Goal: Task Accomplishment & Management: Use online tool/utility

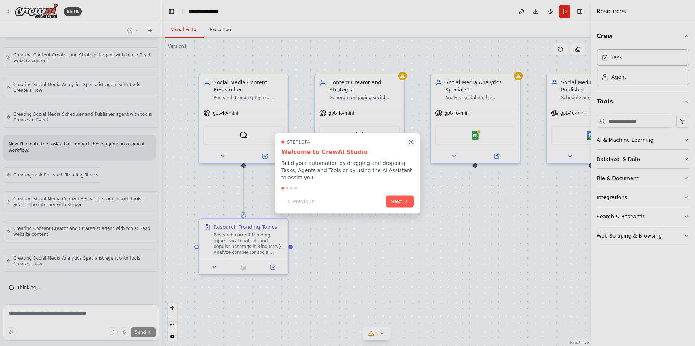
scroll to position [592, 0]
click at [411, 145] on icon "Close walkthrough" at bounding box center [410, 142] width 7 height 7
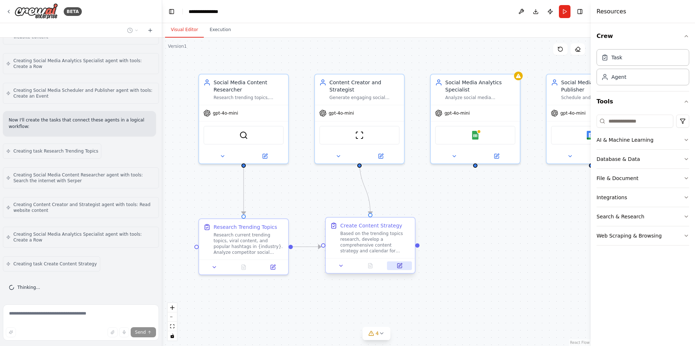
scroll to position [616, 0]
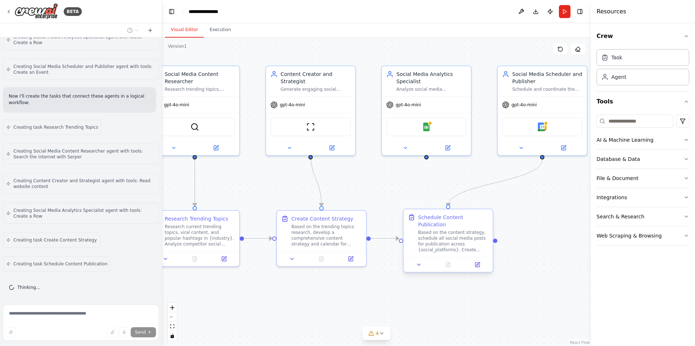
drag, startPoint x: 489, startPoint y: 255, endPoint x: 435, endPoint y: 246, distance: 54.7
click at [440, 246] on div ".deletable-edge-delete-btn { width: 20px; height: 20px; border: 0px solid #ffff…" at bounding box center [376, 192] width 428 height 309
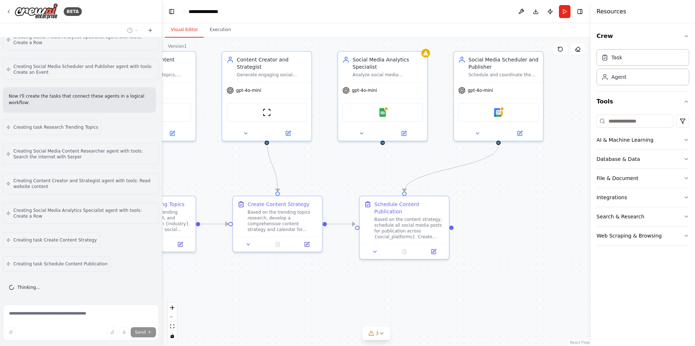
drag, startPoint x: 535, startPoint y: 284, endPoint x: 444, endPoint y: 252, distance: 96.4
click at [445, 252] on div ".deletable-edge-delete-btn { width: 20px; height: 20px; border: 0px solid #ffff…" at bounding box center [376, 192] width 428 height 309
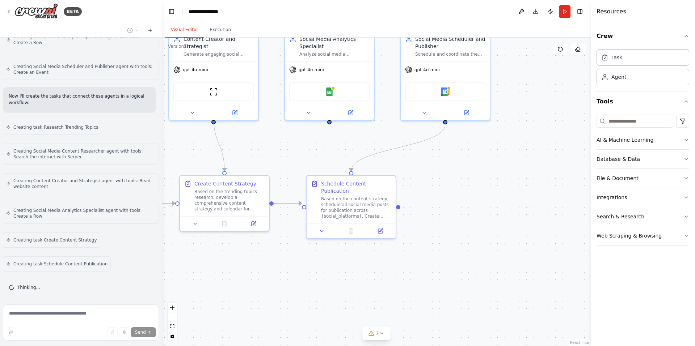
click at [472, 254] on div ".deletable-edge-delete-btn { width: 20px; height: 20px; border: 0px solid #ffff…" at bounding box center [376, 192] width 428 height 309
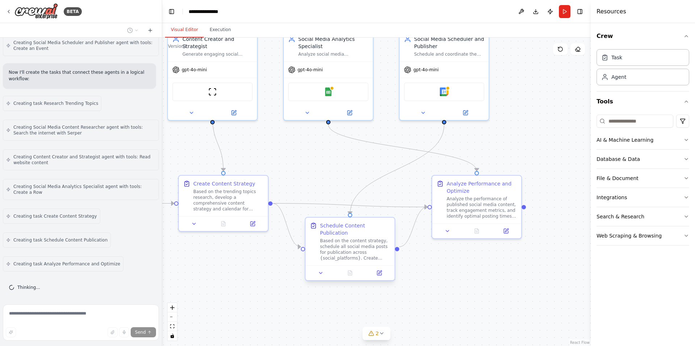
click at [359, 244] on div "Based on the content strategy, schedule all social media posts for publication …" at bounding box center [355, 249] width 70 height 23
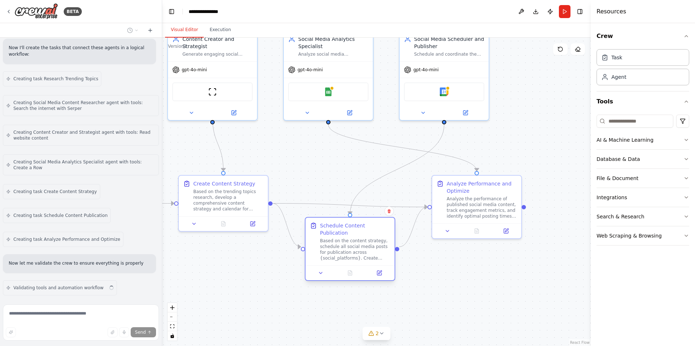
scroll to position [695, 0]
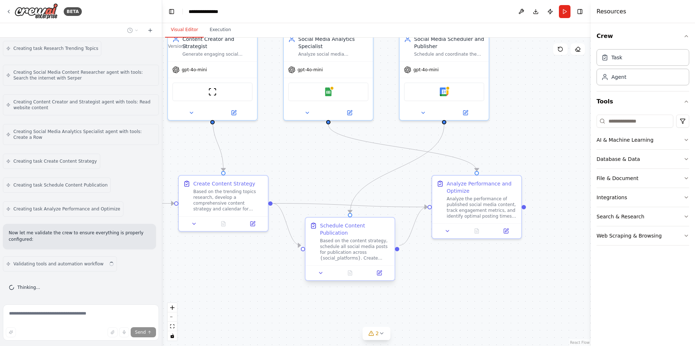
click at [359, 243] on div "Based on the content strategy, schedule all social media posts for publication …" at bounding box center [355, 249] width 70 height 23
click at [364, 247] on div "Based on the content strategy, schedule all social media posts for publication …" at bounding box center [355, 249] width 70 height 23
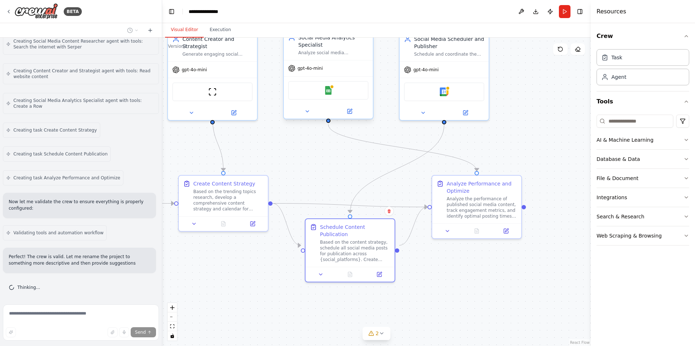
scroll to position [757, 0]
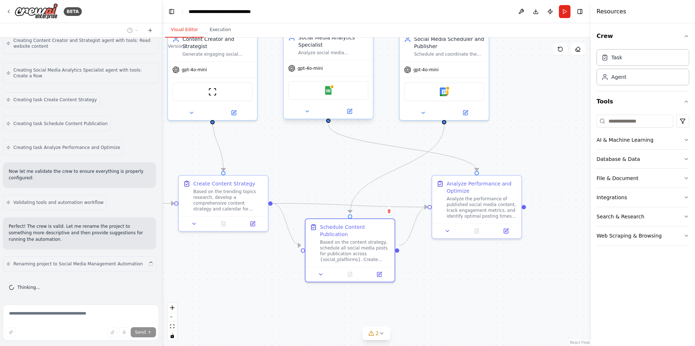
click at [324, 94] on div "Google Sheets" at bounding box center [328, 90] width 80 height 19
click at [350, 109] on icon at bounding box center [350, 112] width 6 height 6
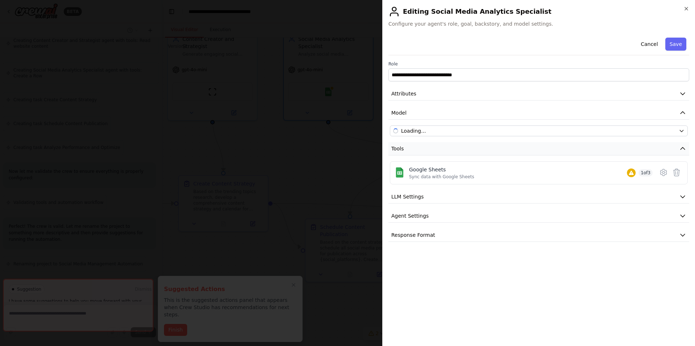
click at [405, 150] on button "Tools" at bounding box center [538, 148] width 301 height 13
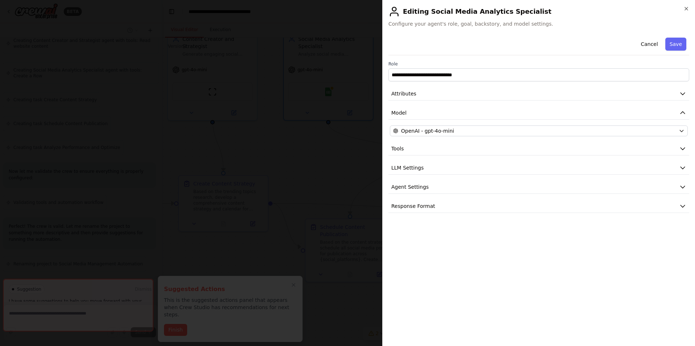
drag, startPoint x: 330, startPoint y: 144, endPoint x: 340, endPoint y: 144, distance: 10.5
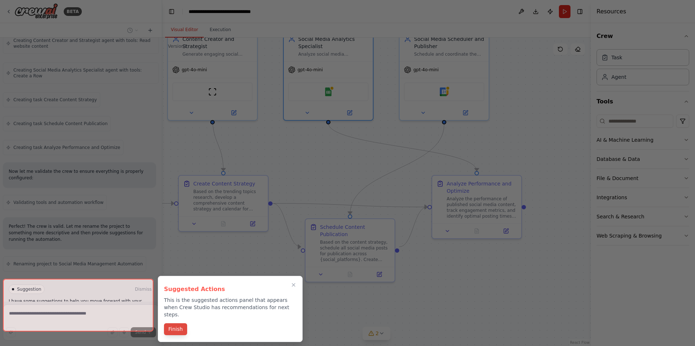
click at [177, 324] on button "Finish" at bounding box center [175, 330] width 23 height 12
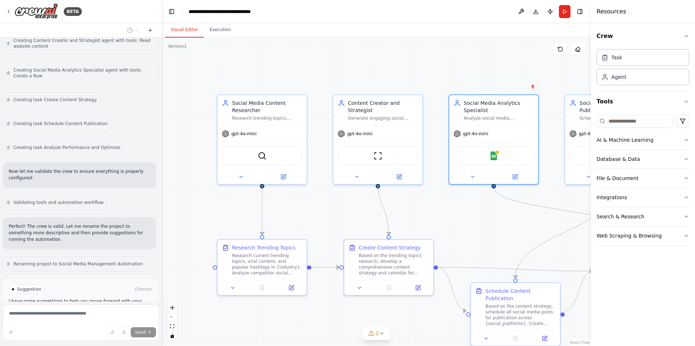
drag, startPoint x: 327, startPoint y: 158, endPoint x: 491, endPoint y: 221, distance: 175.5
click at [491, 221] on div ".deletable-edge-delete-btn { width: 20px; height: 20px; border: 0px solid #ffff…" at bounding box center [376, 192] width 428 height 309
click at [266, 153] on div "SerperDevTool" at bounding box center [262, 154] width 80 height 19
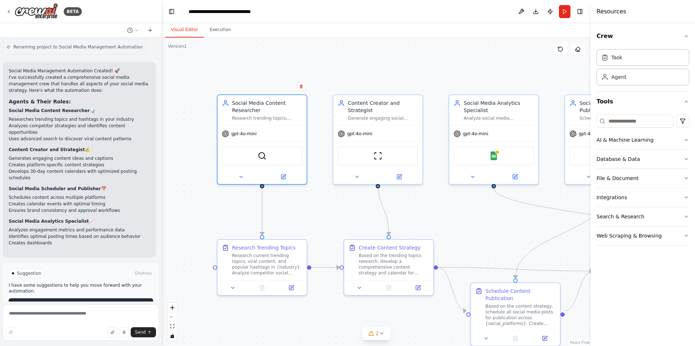
click at [103, 299] on button "Run Automation" at bounding box center [81, 305] width 144 height 12
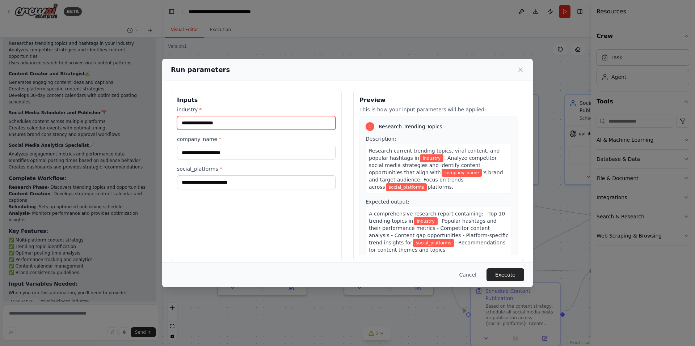
click at [270, 129] on input "industry *" at bounding box center [256, 123] width 159 height 14
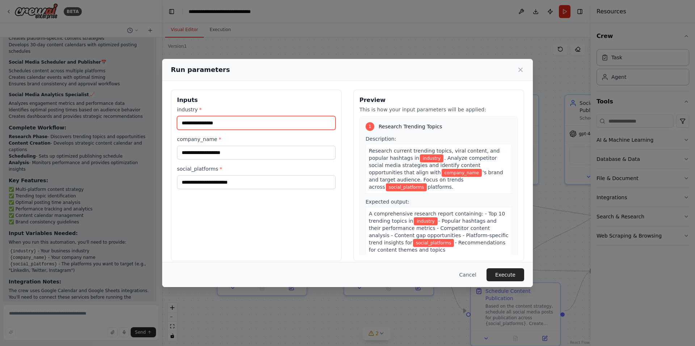
scroll to position [1107, 0]
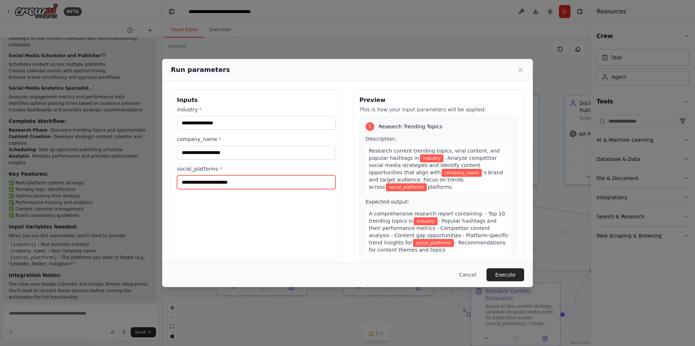
click at [310, 185] on input "social_platforms *" at bounding box center [256, 183] width 159 height 14
click at [520, 70] on icon at bounding box center [521, 70] width 4 height 4
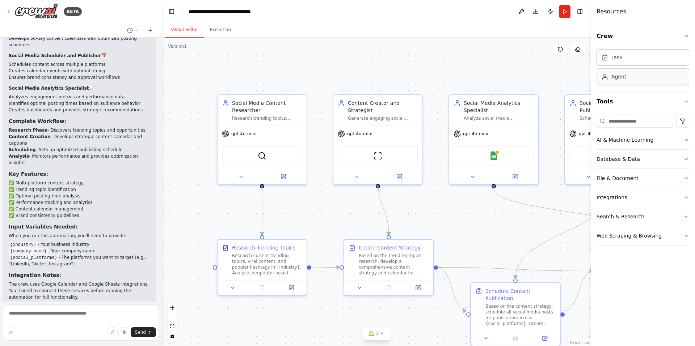
click at [628, 75] on div "Agent" at bounding box center [642, 76] width 93 height 17
click at [626, 81] on div "Agent" at bounding box center [642, 76] width 93 height 17
click at [635, 123] on input at bounding box center [634, 121] width 77 height 13
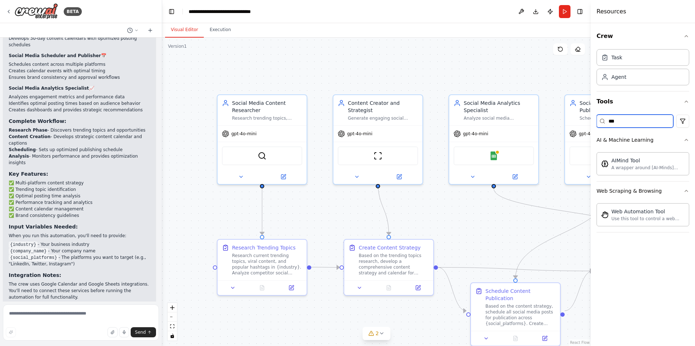
type input "***"
click at [566, 72] on div ".deletable-edge-delete-btn { width: 20px; height: 20px; border: 0px solid #ffff…" at bounding box center [376, 192] width 428 height 309
click at [615, 39] on button "Crew" at bounding box center [642, 36] width 93 height 20
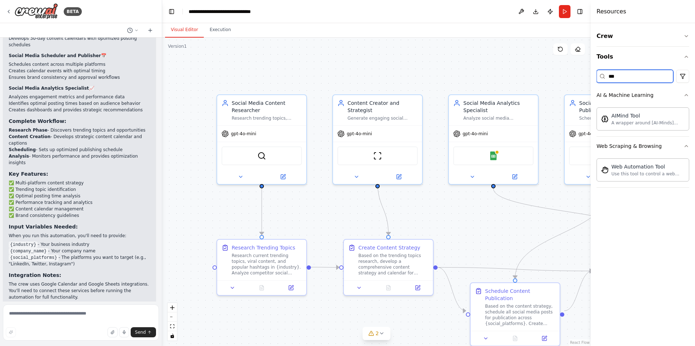
click at [630, 75] on input "***" at bounding box center [634, 76] width 77 height 13
click at [629, 75] on input "***" at bounding box center [634, 76] width 77 height 13
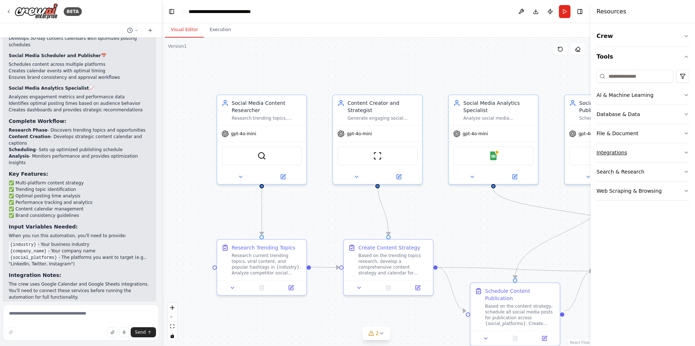
click at [638, 155] on button "Integrations" at bounding box center [642, 152] width 93 height 19
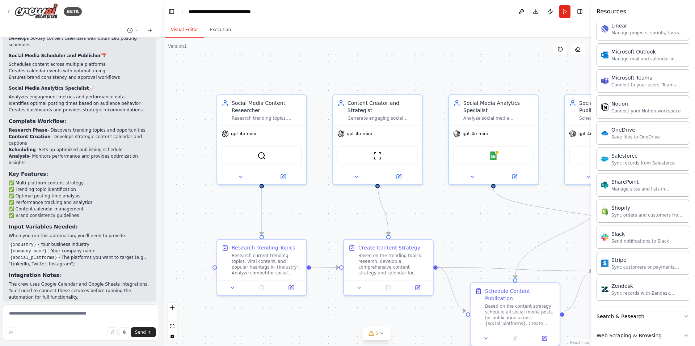
scroll to position [445, 0]
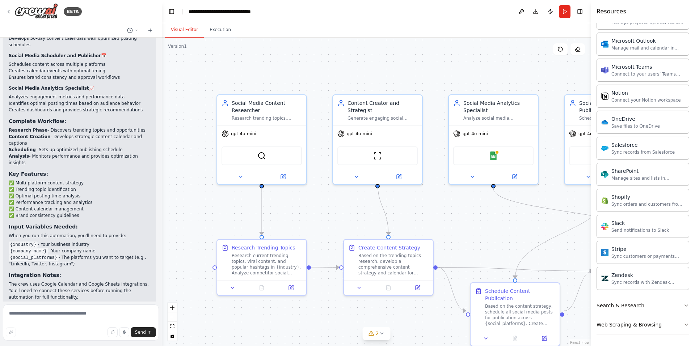
click at [638, 300] on button "Search & Research" at bounding box center [642, 305] width 93 height 19
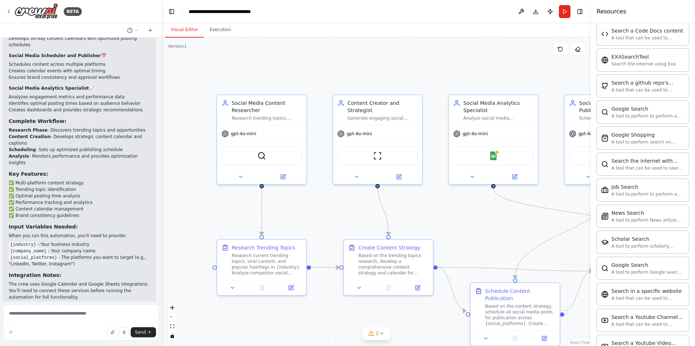
scroll to position [816, 0]
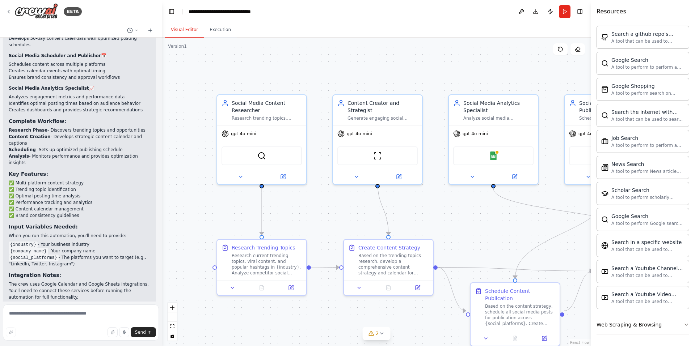
click at [636, 331] on button "Web Scraping & Browsing" at bounding box center [642, 325] width 93 height 19
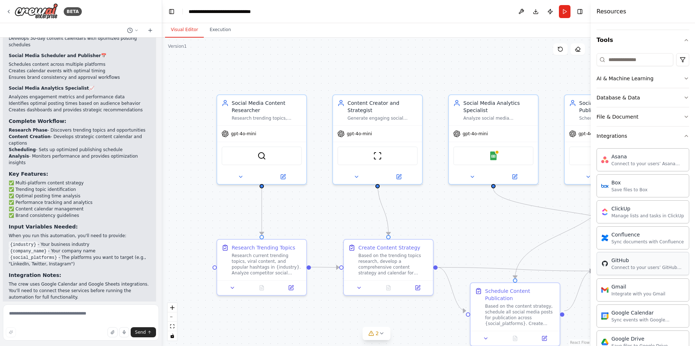
scroll to position [0, 0]
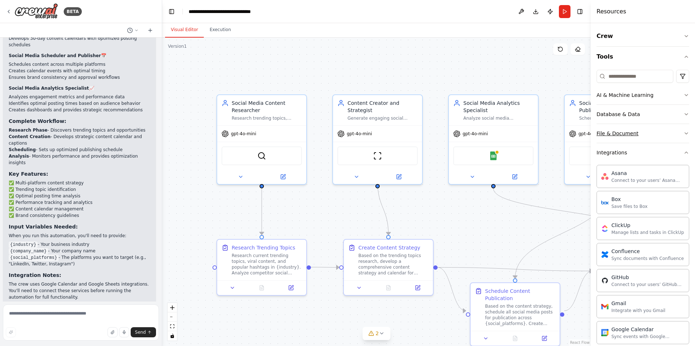
click at [627, 136] on div "File & Document" at bounding box center [617, 133] width 42 height 7
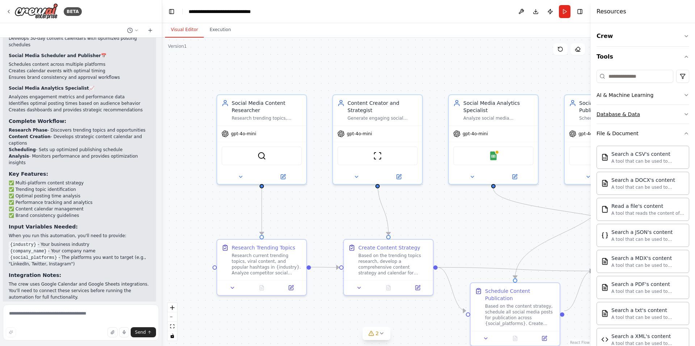
click at [636, 118] on button "Database & Data" at bounding box center [642, 114] width 93 height 19
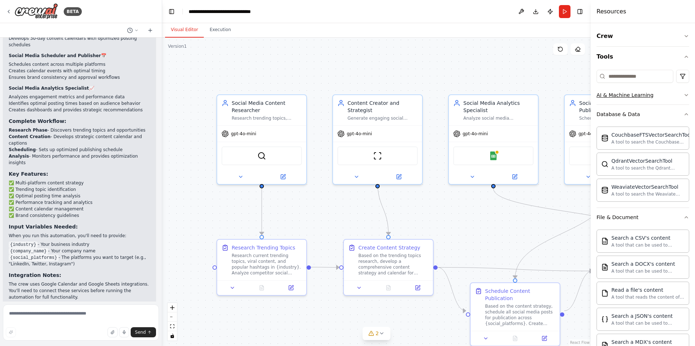
click at [643, 100] on button "AI & Machine Learning" at bounding box center [642, 95] width 93 height 19
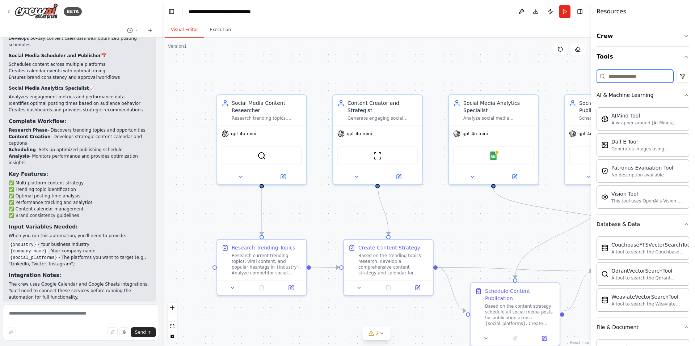
click at [642, 79] on input at bounding box center [634, 76] width 77 height 13
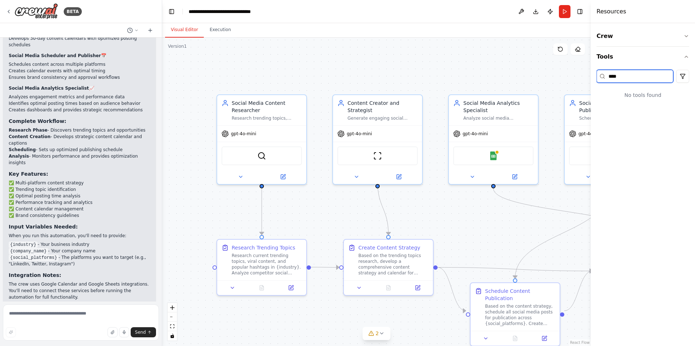
type input "****"
click at [645, 94] on div "No tools found" at bounding box center [642, 95] width 93 height 19
click at [646, 37] on button "Crew" at bounding box center [642, 36] width 93 height 20
click at [126, 314] on textarea at bounding box center [81, 323] width 156 height 36
type textarea "**********"
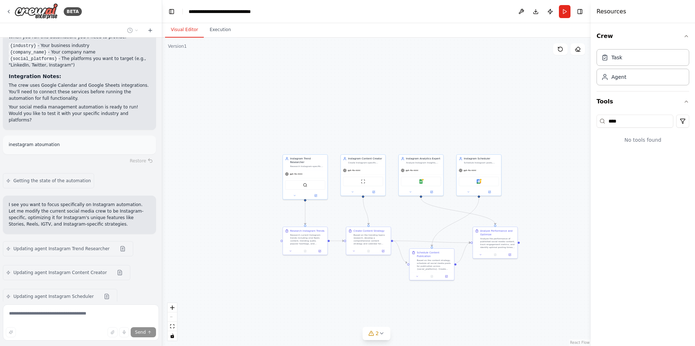
scroll to position [1402, 0]
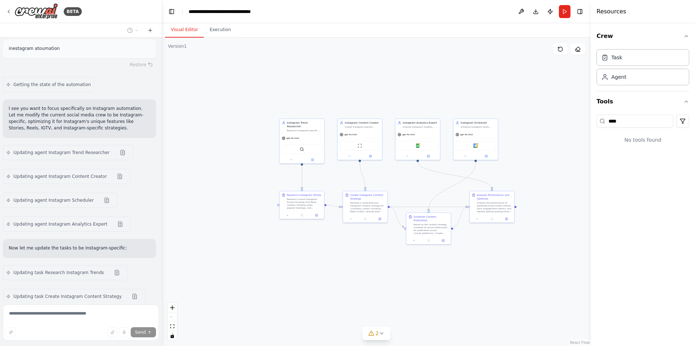
drag, startPoint x: 329, startPoint y: 305, endPoint x: 325, endPoint y: 267, distance: 38.1
click at [325, 267] on div ".deletable-edge-delete-btn { width: 20px; height: 20px; border: 0px solid #ffff…" at bounding box center [376, 192] width 428 height 309
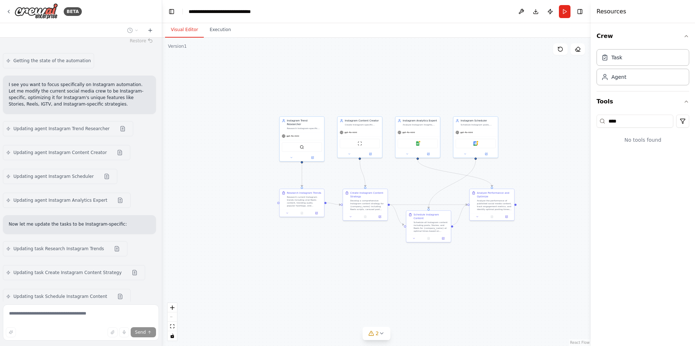
drag, startPoint x: 434, startPoint y: 283, endPoint x: 414, endPoint y: 270, distance: 23.2
click at [414, 270] on div ".deletable-edge-delete-btn { width: 20px; height: 20px; border: 0px solid #ffff…" at bounding box center [376, 192] width 428 height 309
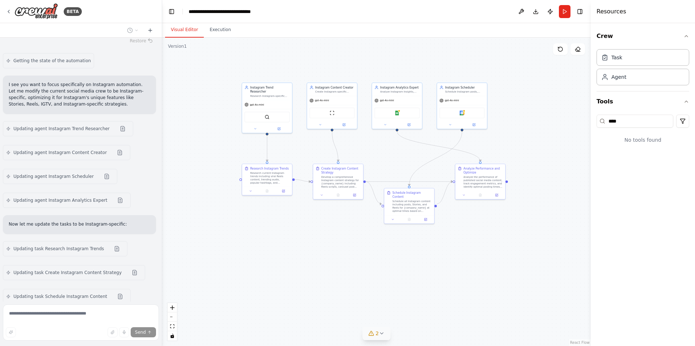
click at [377, 338] on button "2" at bounding box center [377, 333] width 28 height 13
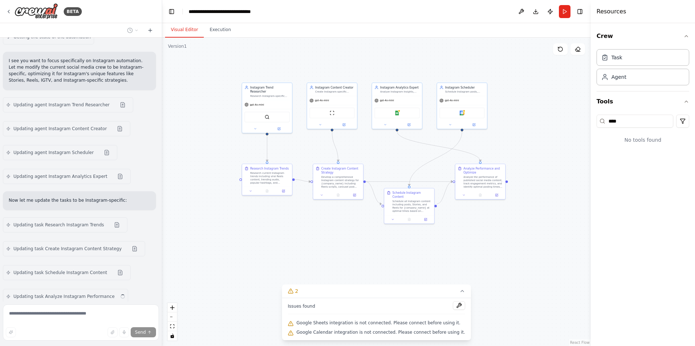
click at [323, 249] on div ".deletable-edge-delete-btn { width: 20px; height: 20px; border: 0px solid #ffff…" at bounding box center [376, 192] width 428 height 309
click at [102, 289] on div "Updating task Analyze Instagram Performance" at bounding box center [70, 296] width 135 height 15
click at [121, 294] on button at bounding box center [128, 297] width 14 height 6
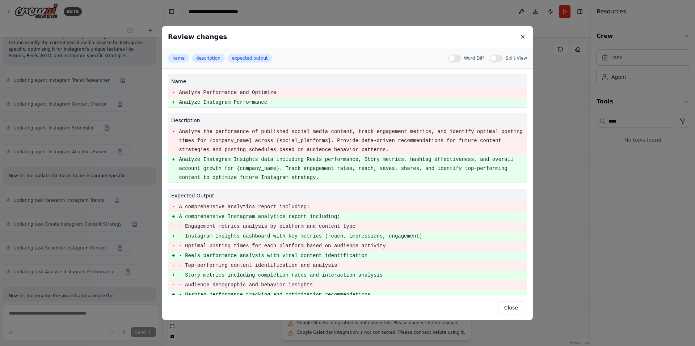
scroll to position [1499, 0]
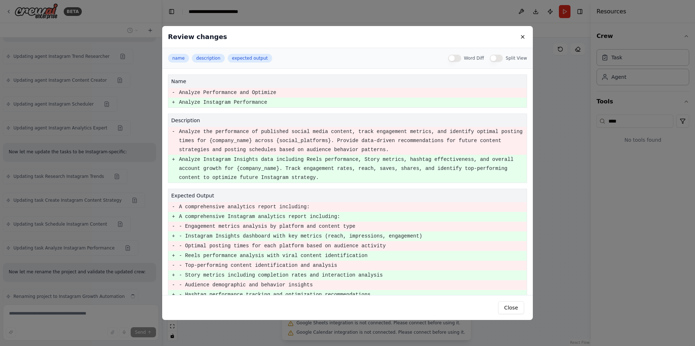
click at [99, 249] on div "Review changes name description expected output Word Diff Split View name - Ana…" at bounding box center [347, 173] width 695 height 346
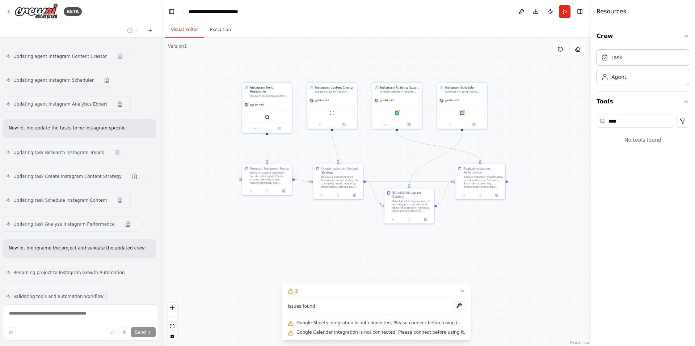
scroll to position [1581, 0]
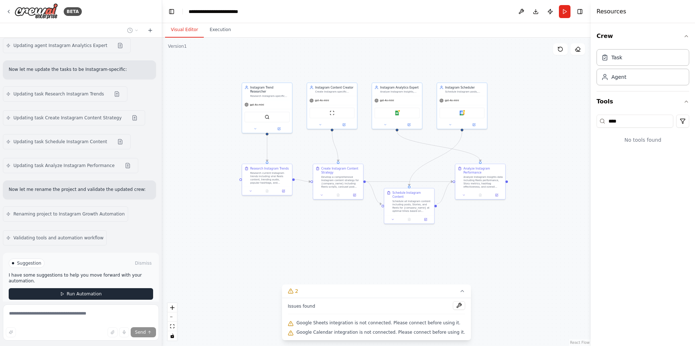
click at [87, 291] on span "Run Automation" at bounding box center [84, 294] width 35 height 6
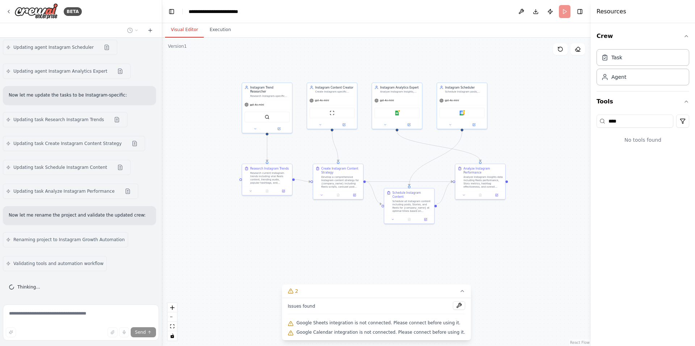
scroll to position [1522, 0]
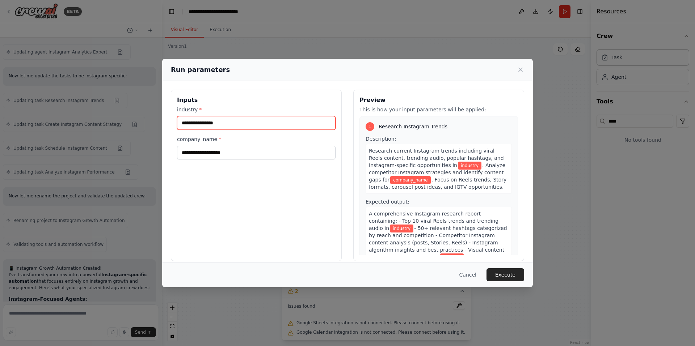
click at [258, 127] on input "industry *" at bounding box center [256, 123] width 159 height 14
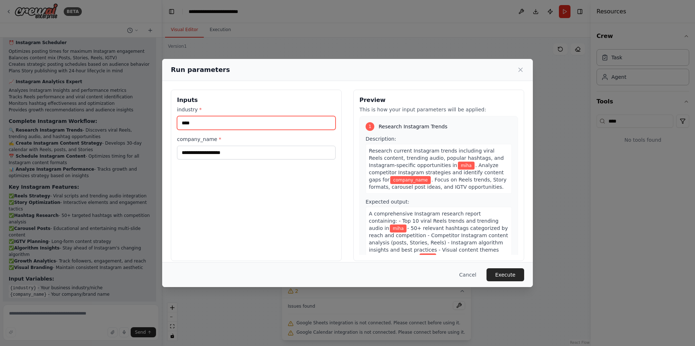
type input "****"
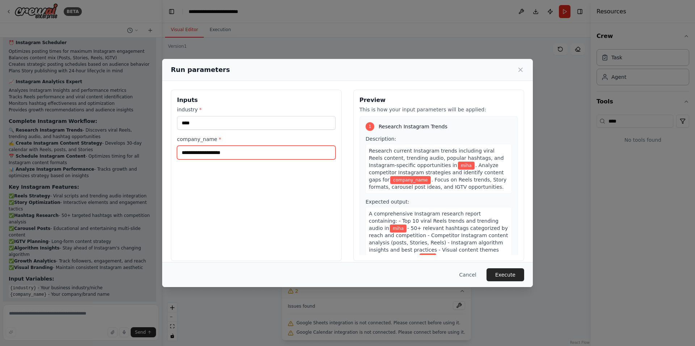
click at [262, 156] on input "company_name *" at bounding box center [256, 153] width 159 height 14
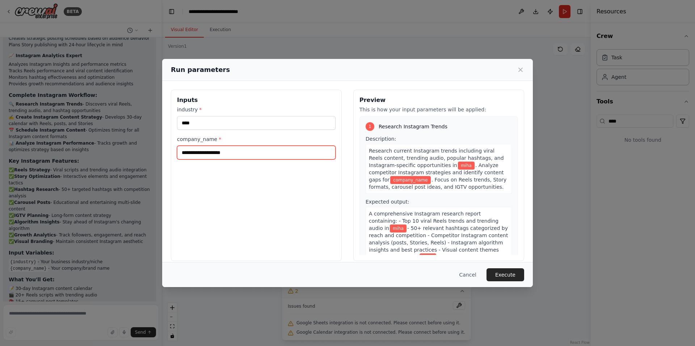
type input "********"
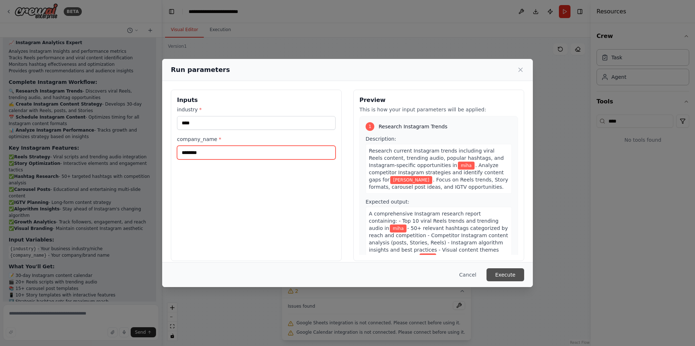
scroll to position [1973, 0]
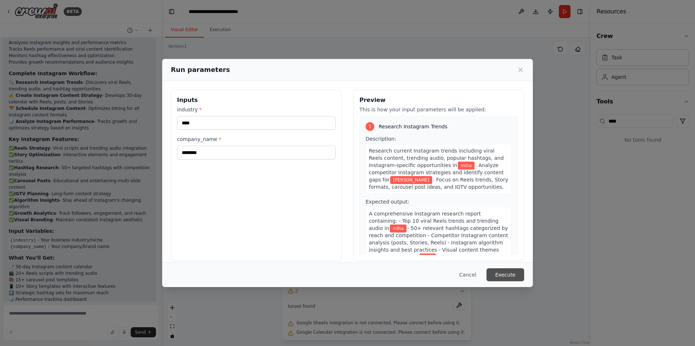
click at [514, 278] on button "Execute" at bounding box center [505, 275] width 38 height 13
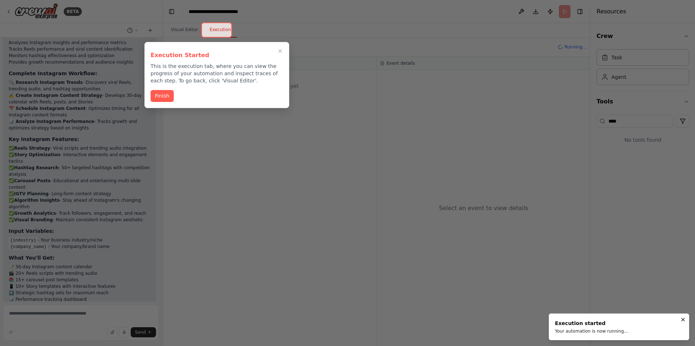
click at [168, 89] on div "Execution Started This is the execution tab, where you can view the progress of…" at bounding box center [216, 75] width 145 height 66
click at [166, 92] on button "Finish" at bounding box center [162, 95] width 23 height 12
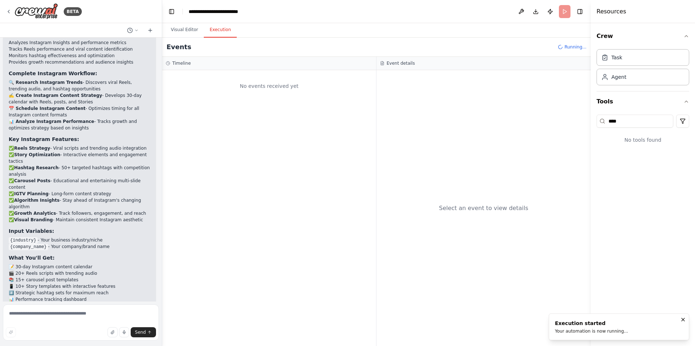
click at [259, 181] on div "No events received yet" at bounding box center [269, 208] width 214 height 276
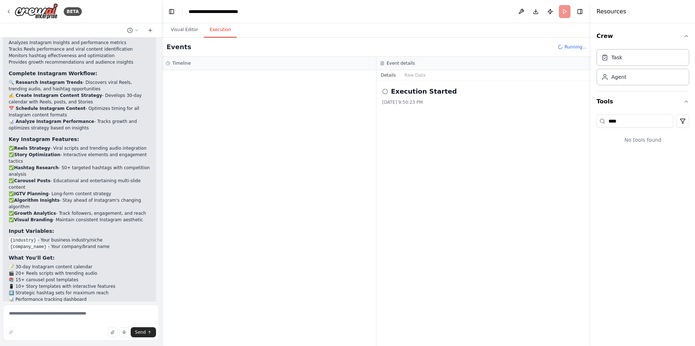
click at [287, 83] on div at bounding box center [269, 208] width 214 height 276
click at [414, 100] on div "[DATE] 9:50:23 PM" at bounding box center [483, 103] width 203 height 6
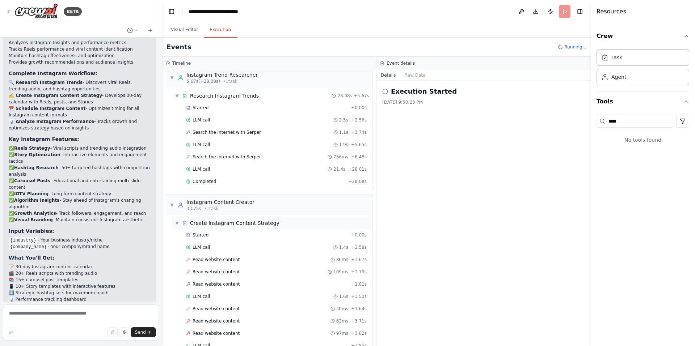
scroll to position [23, 0]
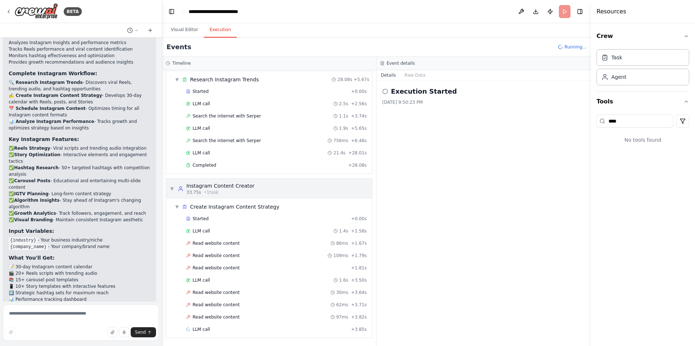
click at [266, 186] on div "▼ Instagram Content Creator 33.75s • 1 task" at bounding box center [269, 189] width 206 height 20
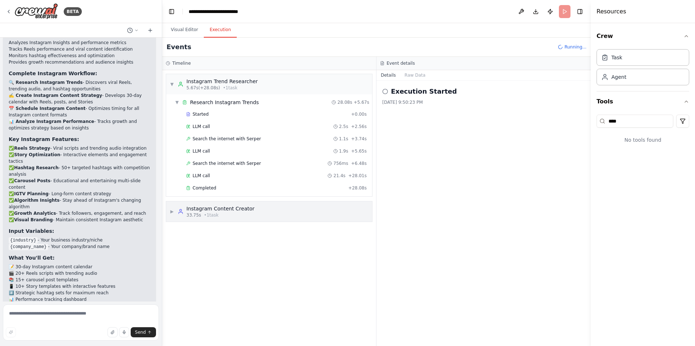
click at [254, 208] on div "▶ Instagram Content Creator 33.75s • 1 task" at bounding box center [269, 212] width 206 height 20
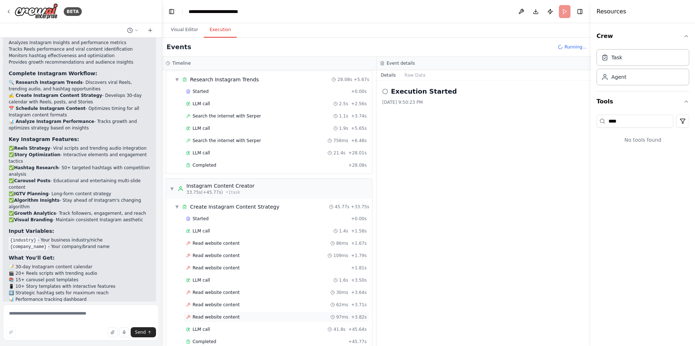
scroll to position [101, 0]
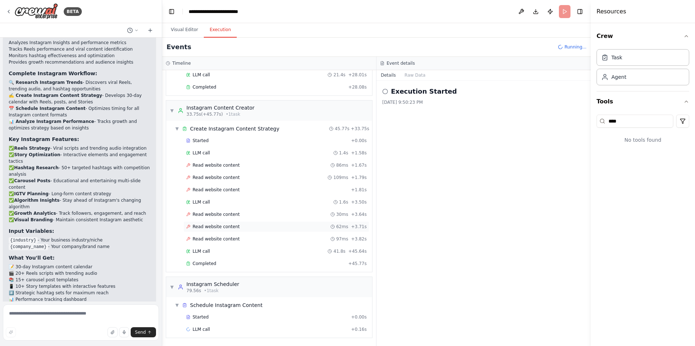
click at [205, 222] on div "Read website content 62ms + 3.71s" at bounding box center [276, 226] width 186 height 11
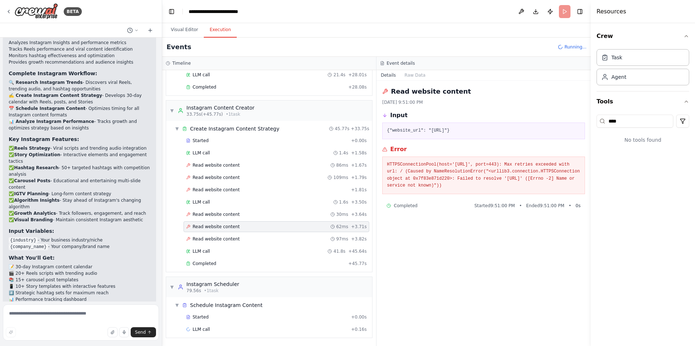
click at [244, 221] on div "Read website content 62ms + 3.71s" at bounding box center [276, 226] width 186 height 11
click at [249, 212] on div "Read website content 30ms + 3.64s" at bounding box center [276, 215] width 181 height 6
click at [254, 232] on div "Started + 0.00s LLM call 1.4s + 1.58s Read website content 86ms + 1.67s Read we…" at bounding box center [272, 202] width 200 height 135
click at [266, 217] on div "Read website content 30ms + 3.64s" at bounding box center [276, 215] width 181 height 6
click at [270, 194] on div "Read website content + 1.81s" at bounding box center [276, 190] width 186 height 11
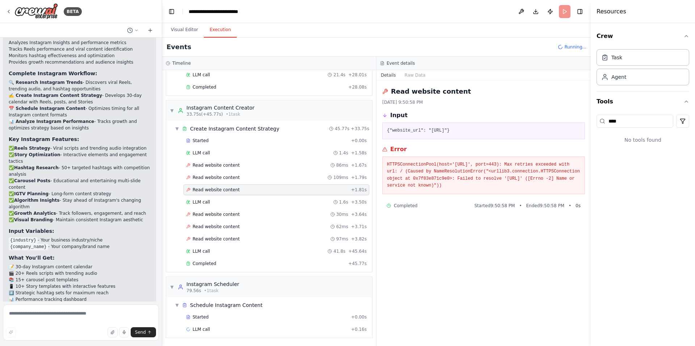
click at [271, 187] on div "Read website content + 1.81s" at bounding box center [276, 190] width 181 height 6
click at [236, 264] on div "Completed" at bounding box center [265, 264] width 159 height 6
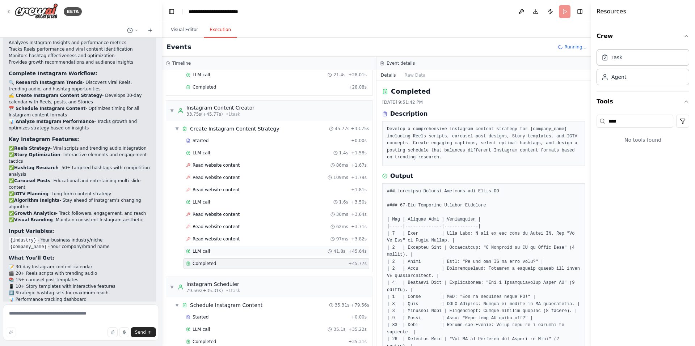
scroll to position [179, 0]
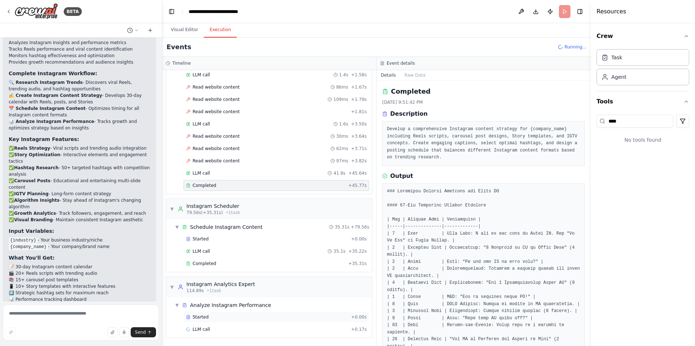
click at [324, 315] on div "Started" at bounding box center [267, 317] width 162 height 6
